Goal: Task Accomplishment & Management: Use online tool/utility

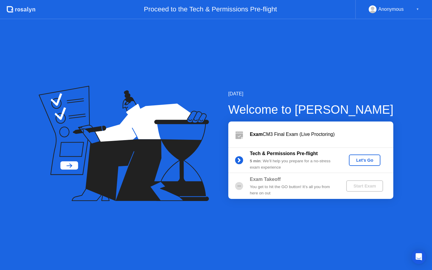
click at [379, 164] on button "Let's Go" at bounding box center [365, 160] width 32 height 11
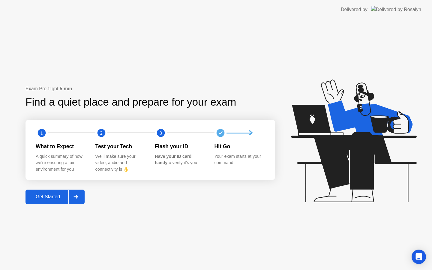
click at [61, 189] on div "Exam Pre-flight: 5 min Find a quiet place and prepare for your exam 1 2 3 What …" at bounding box center [151, 144] width 250 height 119
click at [61, 191] on button "Get Started" at bounding box center [55, 197] width 59 height 14
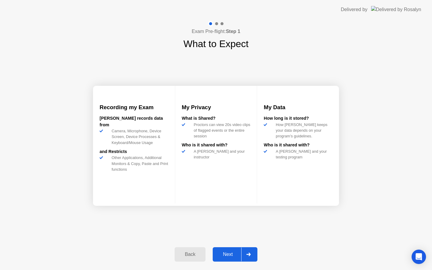
click at [230, 252] on div "Next" at bounding box center [228, 254] width 27 height 5
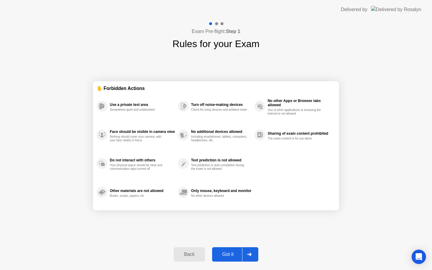
click at [230, 252] on div "Got it" at bounding box center [228, 254] width 28 height 5
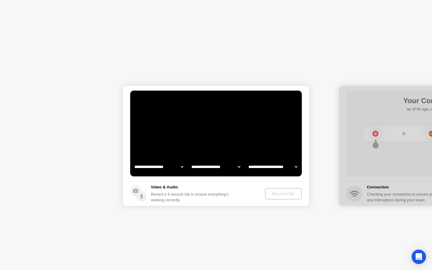
select select "**********"
select select "*******"
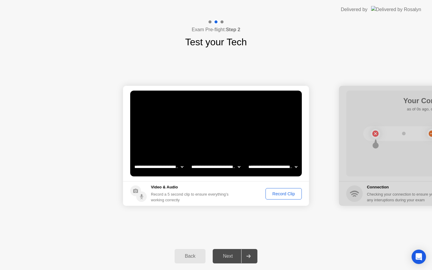
click at [282, 193] on div "Record Clip" at bounding box center [284, 194] width 32 height 5
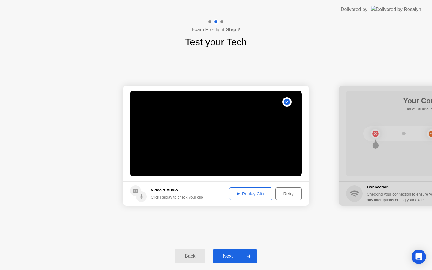
click at [261, 195] on div "Replay Clip" at bounding box center [250, 194] width 39 height 5
click at [262, 195] on div "Replay Clip" at bounding box center [250, 194] width 39 height 5
click at [288, 192] on div "Retry" at bounding box center [289, 194] width 22 height 5
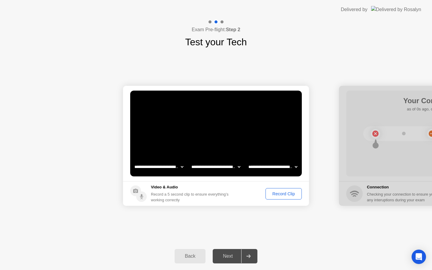
click at [285, 195] on div "Record Clip" at bounding box center [284, 194] width 32 height 5
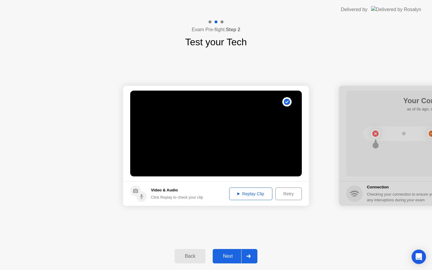
click at [287, 195] on div "Retry" at bounding box center [289, 194] width 22 height 5
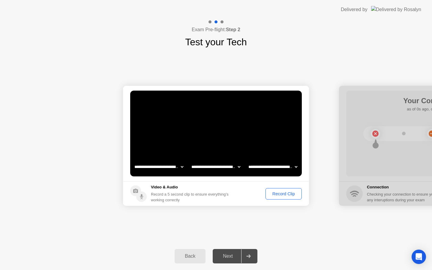
click at [287, 195] on div "Record Clip" at bounding box center [284, 194] width 32 height 5
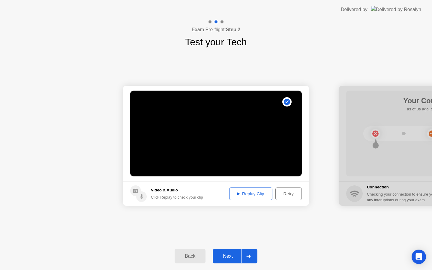
click at [263, 194] on div "Replay Clip" at bounding box center [250, 194] width 39 height 5
click at [290, 196] on div "Retry" at bounding box center [289, 194] width 22 height 5
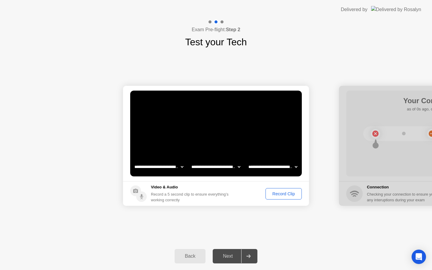
click at [290, 196] on div "Record Clip" at bounding box center [284, 194] width 32 height 5
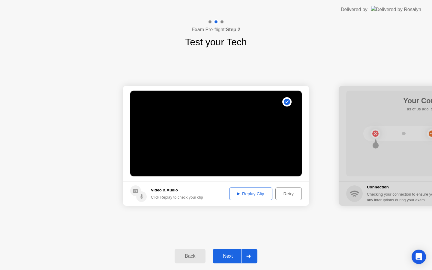
click at [288, 194] on div "Retry" at bounding box center [289, 194] width 22 height 5
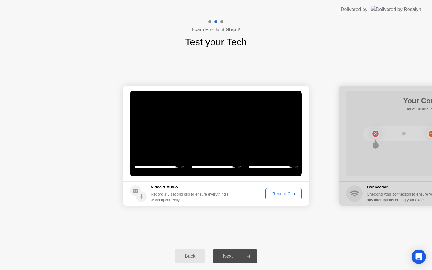
click at [288, 194] on div "Record Clip" at bounding box center [284, 194] width 32 height 5
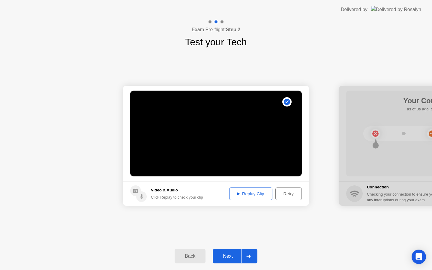
click at [285, 196] on div "Retry" at bounding box center [289, 194] width 22 height 5
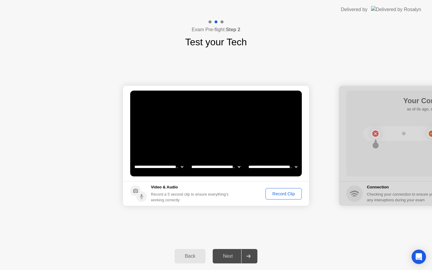
click at [285, 196] on div "Record Clip" at bounding box center [284, 194] width 32 height 5
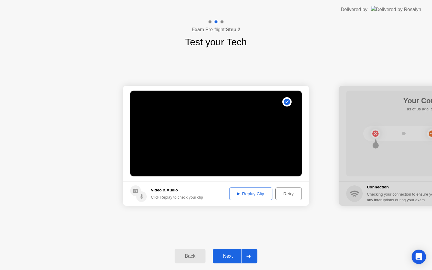
click at [263, 194] on div "Replay Clip" at bounding box center [250, 194] width 39 height 5
click at [284, 194] on div "Retry" at bounding box center [289, 194] width 22 height 5
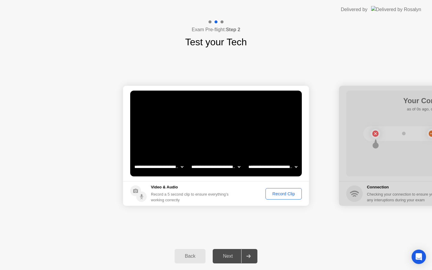
click at [284, 194] on div "Record Clip" at bounding box center [284, 194] width 32 height 5
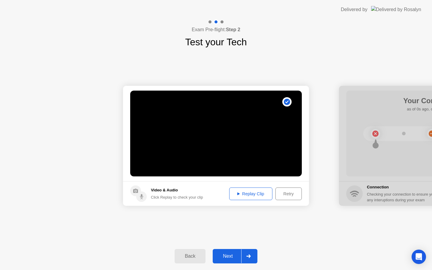
click at [234, 261] on button "Next" at bounding box center [235, 256] width 45 height 14
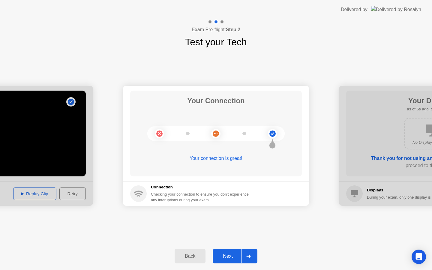
click at [230, 254] on div "Next" at bounding box center [228, 256] width 27 height 5
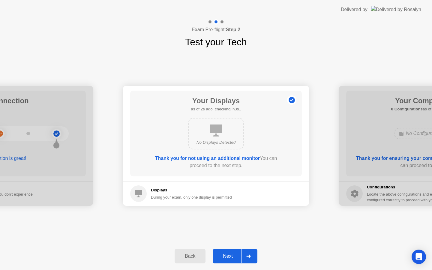
click at [233, 255] on div "Next" at bounding box center [228, 256] width 27 height 5
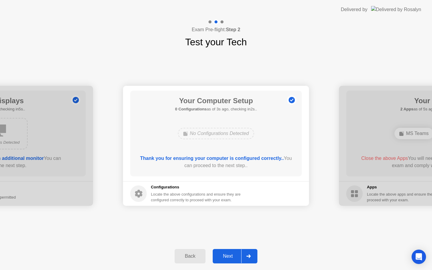
click at [233, 255] on div "Next" at bounding box center [228, 256] width 27 height 5
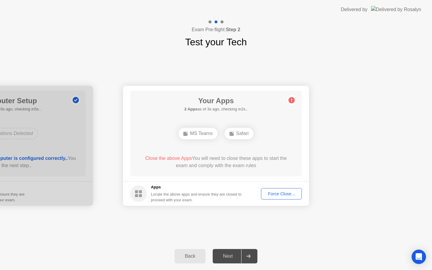
click at [282, 197] on button "Force Close..." at bounding box center [281, 193] width 41 height 11
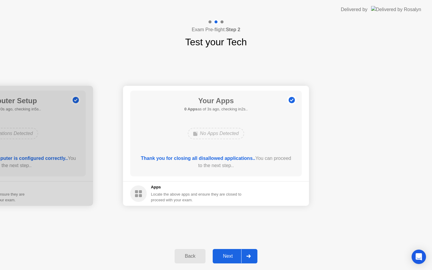
click at [233, 255] on div "Next" at bounding box center [228, 256] width 27 height 5
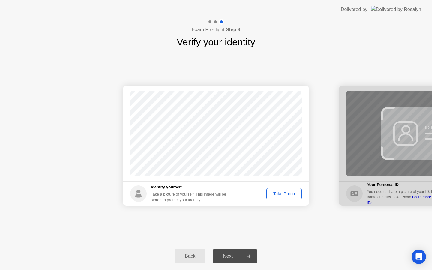
click at [289, 193] on div "Take Photo" at bounding box center [284, 194] width 31 height 5
click at [226, 255] on div "Next" at bounding box center [228, 256] width 27 height 5
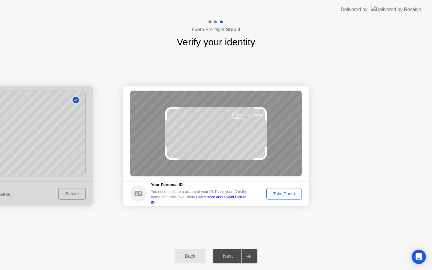
click at [284, 194] on div "Take Photo" at bounding box center [284, 194] width 31 height 5
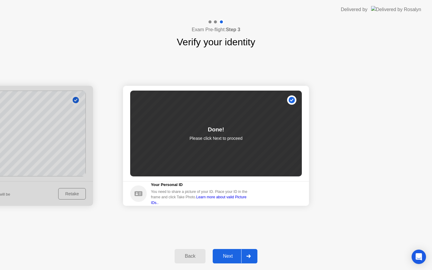
click at [235, 261] on button "Next" at bounding box center [235, 256] width 45 height 14
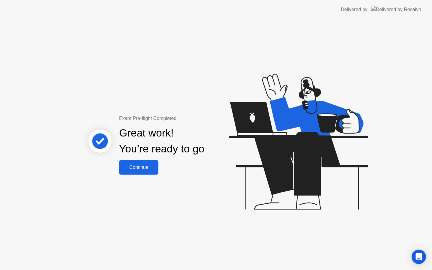
click at [155, 170] on div "Continue" at bounding box center [139, 167] width 36 height 5
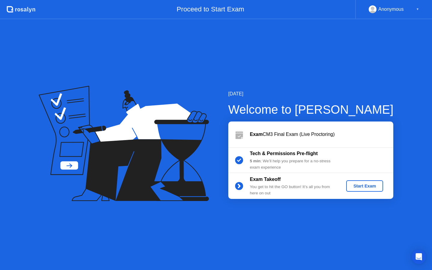
click at [370, 189] on div "Start Exam" at bounding box center [365, 186] width 32 height 5
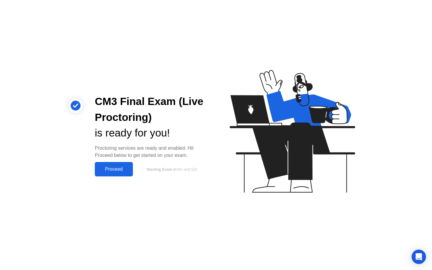
click at [127, 171] on div "Proceed" at bounding box center [114, 169] width 35 height 5
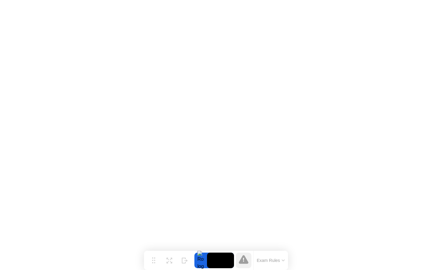
click at [281, 260] on button "Exam Rules" at bounding box center [271, 260] width 32 height 5
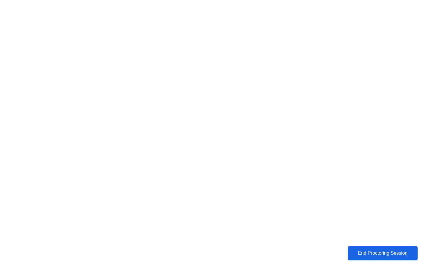
click at [379, 252] on div "End Proctoring Session" at bounding box center [383, 253] width 66 height 5
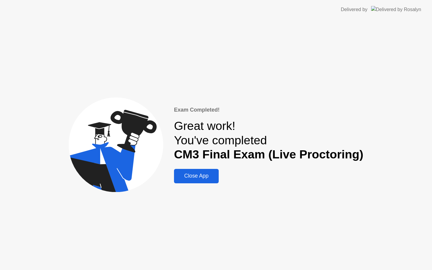
click at [189, 176] on div "Close App" at bounding box center [196, 176] width 41 height 6
